Goal: Check status: Check status

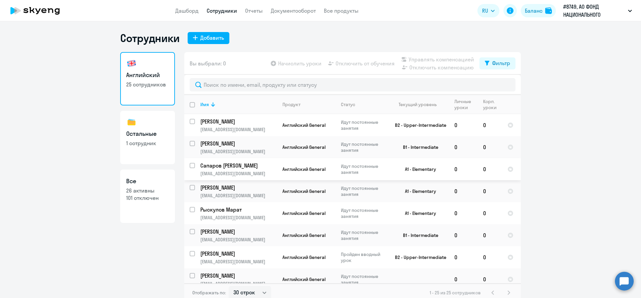
select select "30"
click at [258, 153] on p "[EMAIL_ADDRESS][DOMAIN_NAME]" at bounding box center [238, 151] width 76 height 6
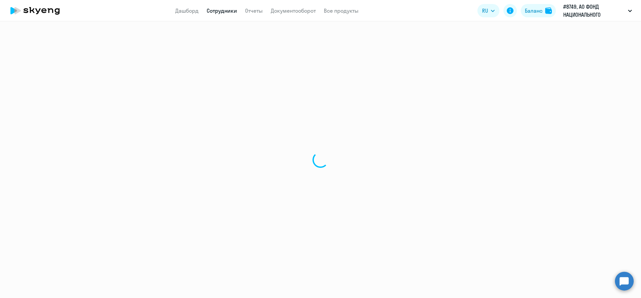
select select "english"
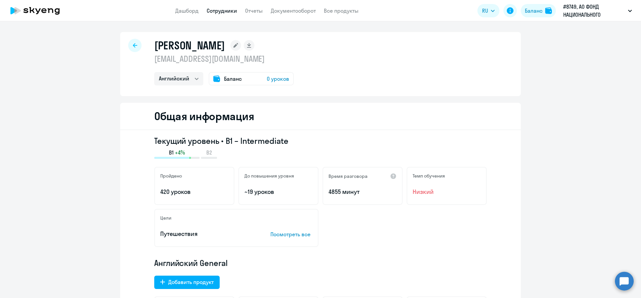
click at [134, 45] on icon at bounding box center [135, 45] width 4 height 4
select select "30"
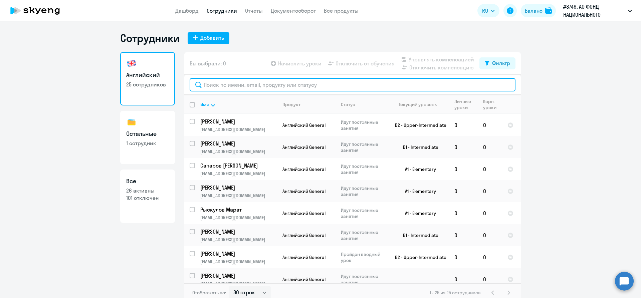
click at [231, 88] on input "text" at bounding box center [353, 84] width 326 height 13
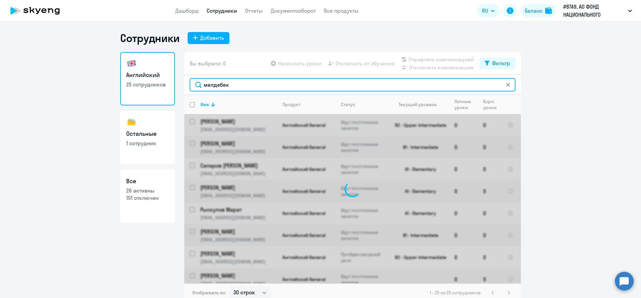
type input "мелдебек"
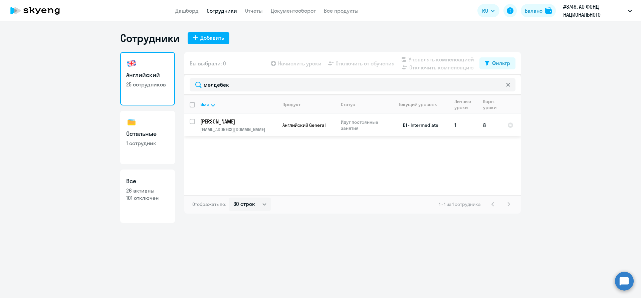
click at [259, 125] on td "[PERSON_NAME] [EMAIL_ADDRESS][DOMAIN_NAME]" at bounding box center [236, 125] width 82 height 22
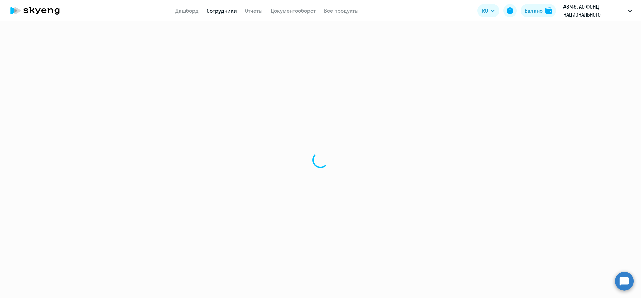
select select "english"
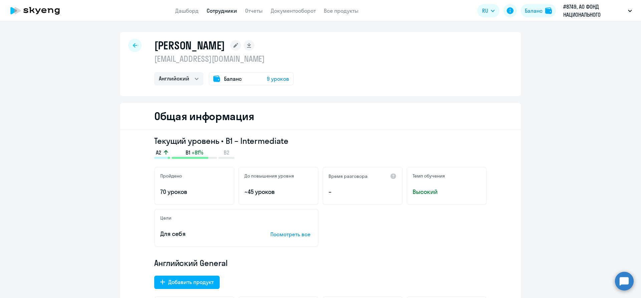
click at [224, 79] on span "Баланс" at bounding box center [233, 79] width 18 height 8
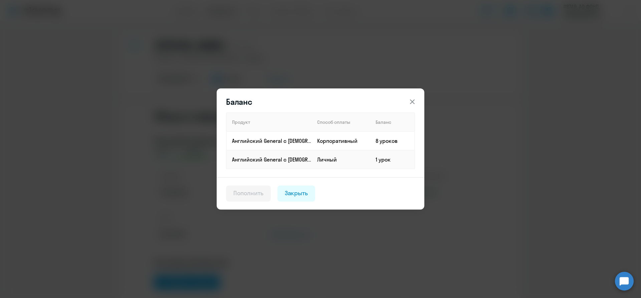
click at [413, 100] on icon at bounding box center [412, 102] width 8 height 8
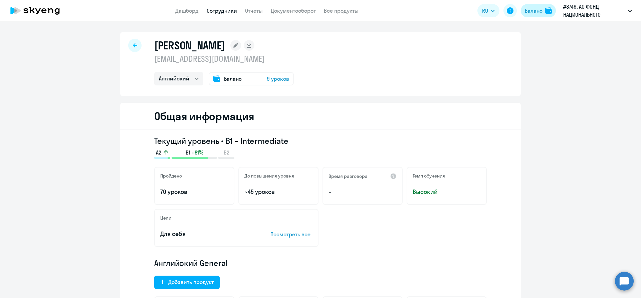
click at [528, 12] on div "Баланс" at bounding box center [534, 11] width 18 height 8
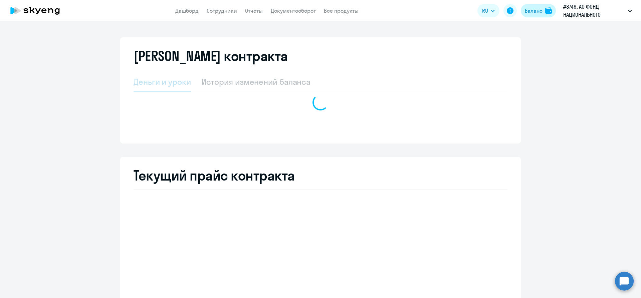
select select "english_adult_not_native_speaker"
